Goal: Information Seeking & Learning: Learn about a topic

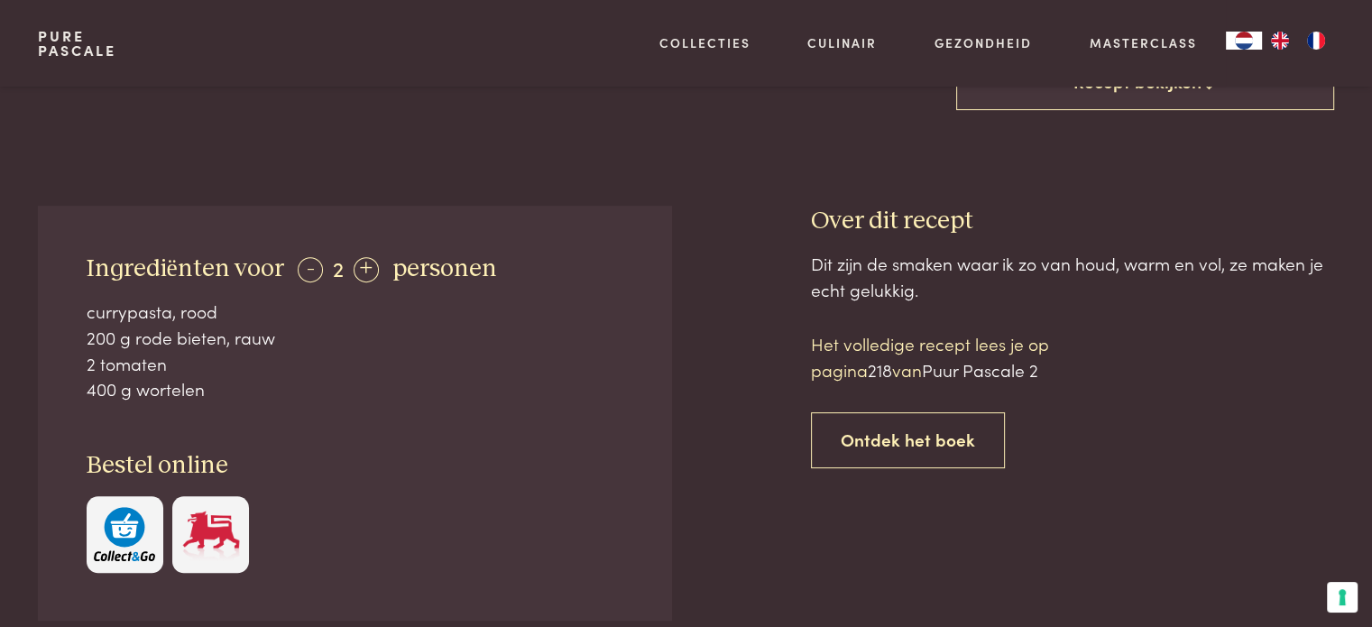
scroll to position [72, 0]
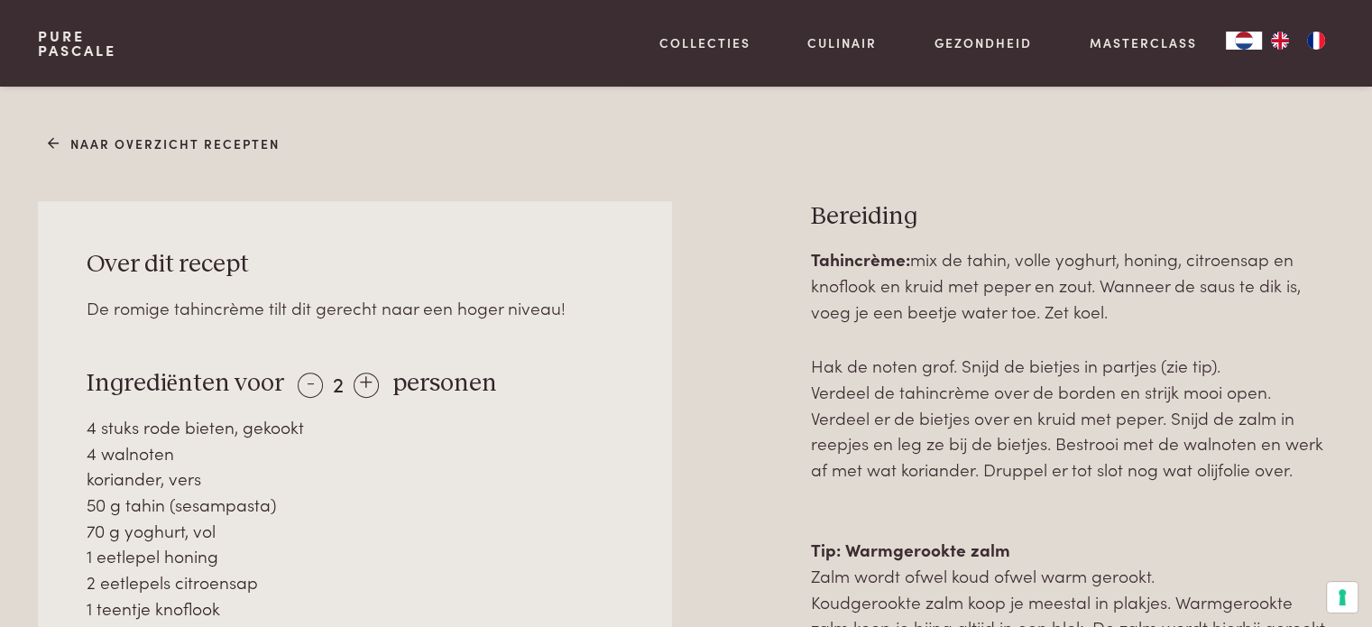
scroll to position [765, 0]
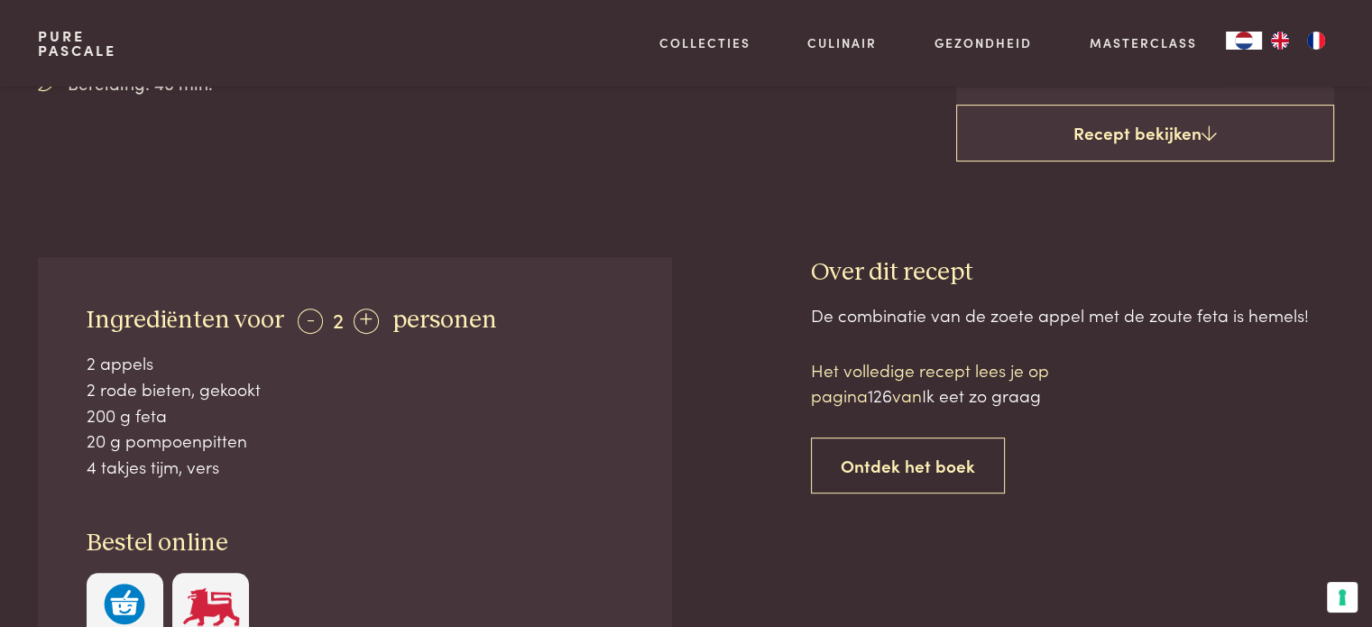
scroll to position [548, 0]
